Goal: Book appointment/travel/reservation

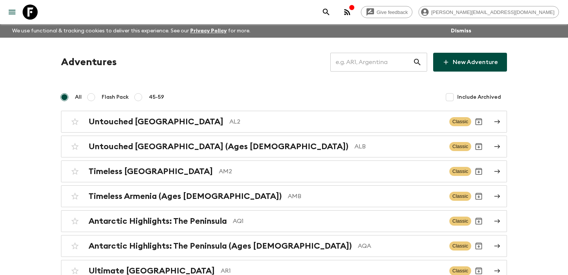
scroll to position [2619, 0]
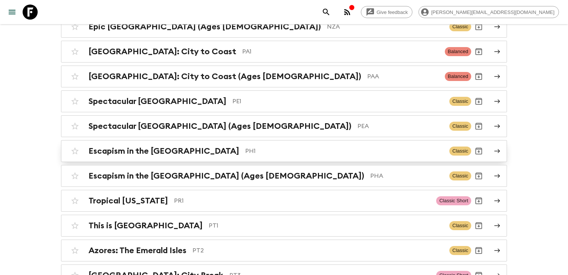
click at [248, 147] on p "PH1" at bounding box center [344, 151] width 198 height 9
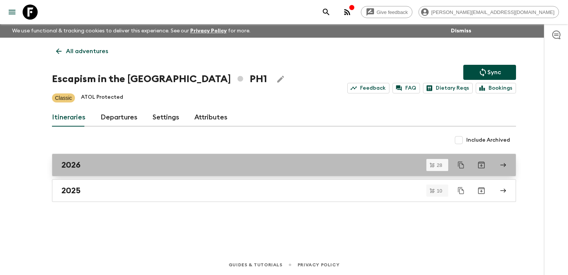
click at [217, 171] on link "2026" at bounding box center [284, 165] width 464 height 23
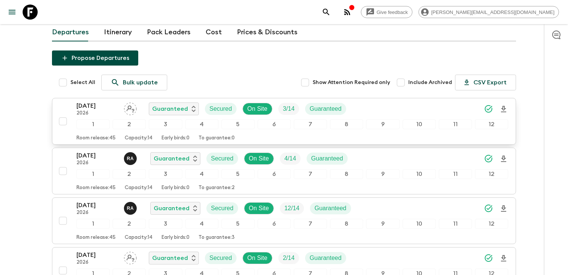
scroll to position [70, 0]
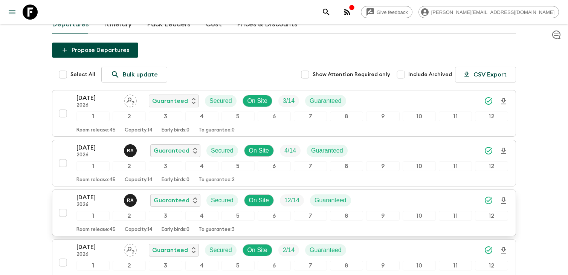
click at [101, 198] on p "[DATE]" at bounding box center [96, 197] width 41 height 9
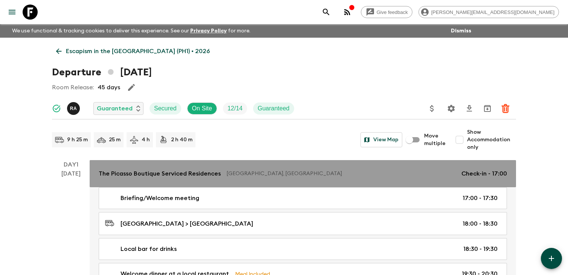
click at [288, 179] on link "The Picasso Boutique Serviced Residences [GEOGRAPHIC_DATA], [GEOGRAPHIC_DATA] C…" at bounding box center [303, 173] width 426 height 27
